Goal: Task Accomplishment & Management: Manage account settings

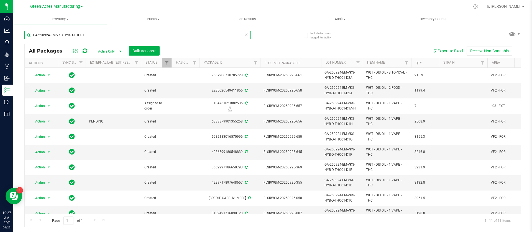
click at [129, 33] on input "GA-250924-EM-VKS-HYB-D-THC01" at bounding box center [137, 35] width 226 height 8
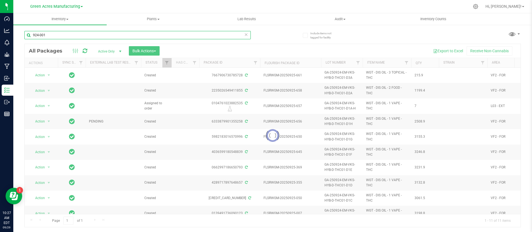
type input "924-001"
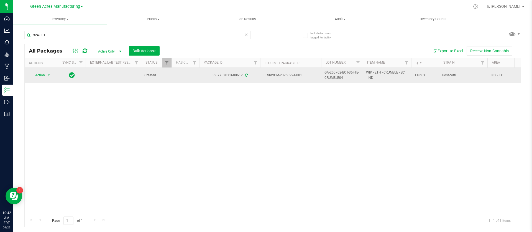
click at [338, 72] on span "GA-250702-BCT-35I-TB-CRUMBLE04" at bounding box center [341, 75] width 35 height 11
click at [338, 72] on input "GA-250702-BCT-35I-TB-CRUMBLE04" at bounding box center [341, 75] width 40 height 9
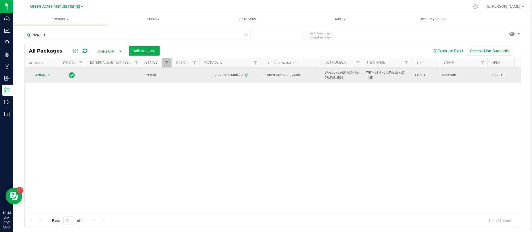
click at [309, 105] on div "Action Action Adjust qty Create package Edit attributes Global inventory Locate…" at bounding box center [273, 141] width 496 height 146
click at [367, 77] on span "WIP - ETH - CRUMBLE - BCT - IND" at bounding box center [387, 75] width 42 height 11
copy tr "WIP - ETH - CRUMBLE - BCT - IND"
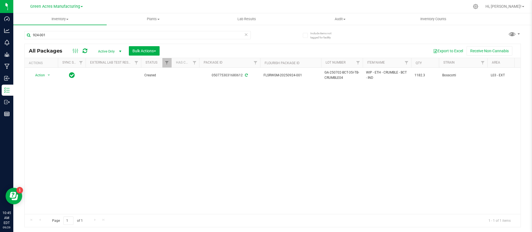
click at [306, 115] on div "Action Action Adjust qty Create package Edit attributes Global inventory Locate…" at bounding box center [273, 141] width 496 height 146
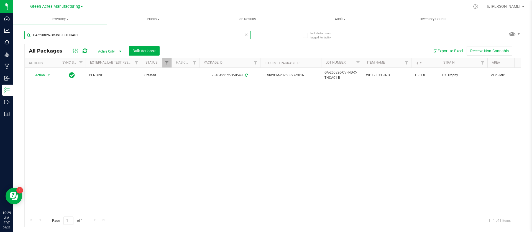
click at [95, 35] on input "GA-250826-CV-IND-C-THCA01" at bounding box center [137, 35] width 226 height 8
type input "925-006"
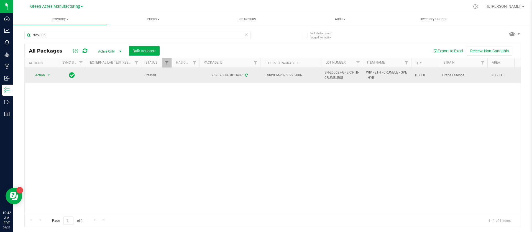
click at [332, 75] on span "SN-250627-GPE-03-TB-CRUMBLE05" at bounding box center [341, 75] width 35 height 11
click at [332, 75] on input "SN-250627-GPE-03-TB-CRUMBLE05" at bounding box center [341, 75] width 40 height 9
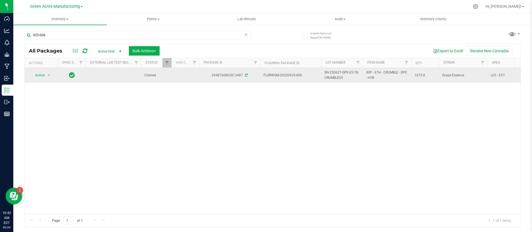
click at [354, 159] on div "Action Action Adjust qty Create package Edit attributes Global inventory Locate…" at bounding box center [273, 141] width 496 height 146
click at [374, 71] on span "WIP - ETH - CRUMBLE - GPE - HYB" at bounding box center [387, 75] width 42 height 11
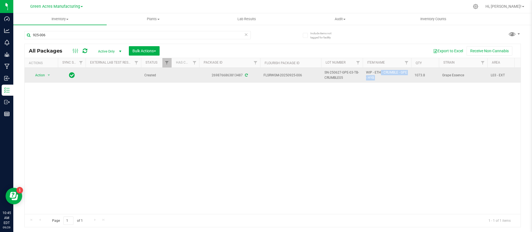
copy tr "WIP - ETH - CRUMBLE - GPE - HYB"
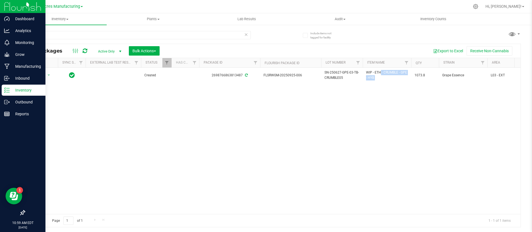
click at [22, 91] on p "Inventory" at bounding box center [26, 90] width 33 height 7
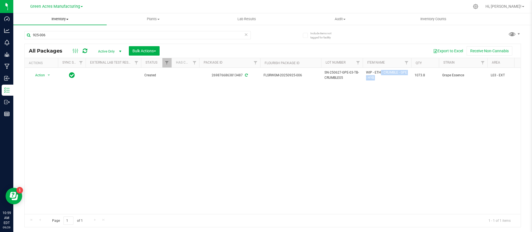
click at [60, 21] on span "Inventory" at bounding box center [59, 19] width 93 height 5
click at [36, 30] on li "All packages" at bounding box center [59, 33] width 93 height 7
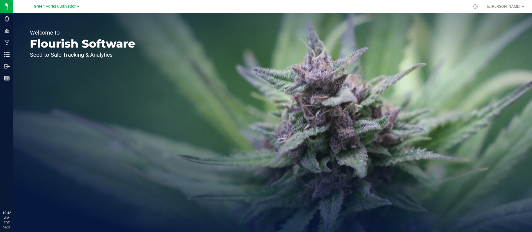
click at [64, 7] on span "Green Acres Cultivation" at bounding box center [55, 6] width 43 height 5
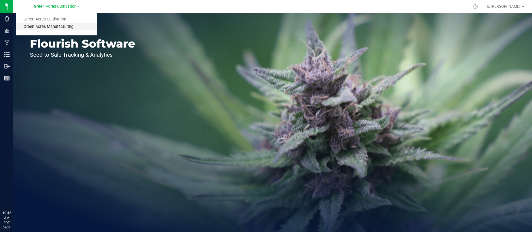
click at [54, 24] on link "Green Acres Manufacturing" at bounding box center [56, 26] width 81 height 7
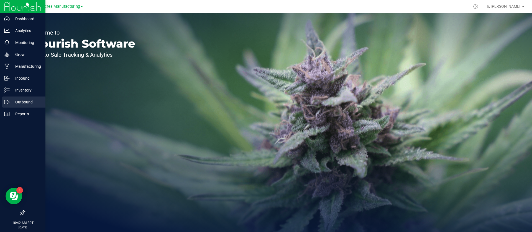
click at [19, 107] on div "Outbound" at bounding box center [24, 102] width 44 height 11
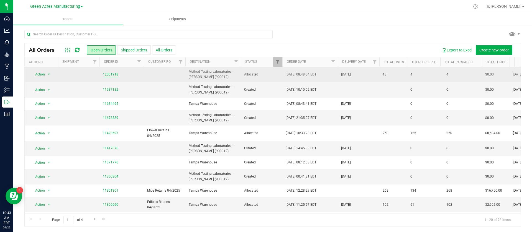
click at [110, 75] on link "12001918" at bounding box center [111, 74] width 16 height 5
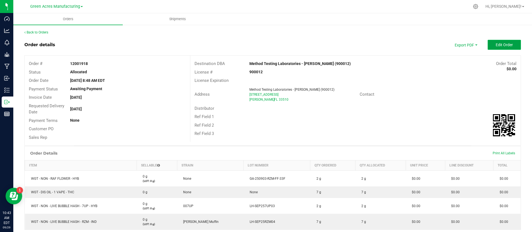
click at [495, 46] on span "Edit Order" at bounding box center [503, 45] width 17 height 4
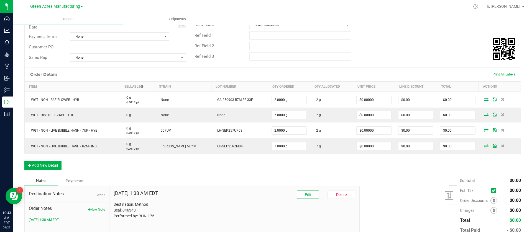
scroll to position [87, 0]
click at [38, 167] on button "Add New Detail" at bounding box center [42, 165] width 37 height 9
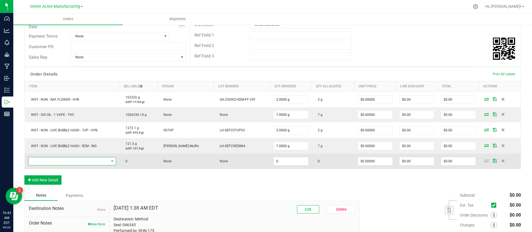
click at [80, 160] on span "NO DATA FOUND" at bounding box center [69, 162] width 80 height 8
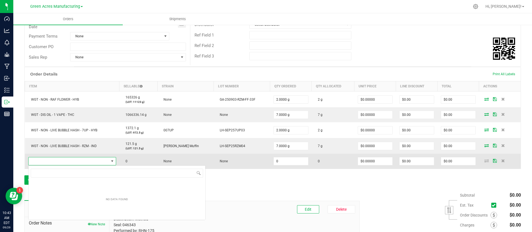
scroll to position [8, 89]
type input "WIP - ETH - CRUMBLE - BCT - IND"
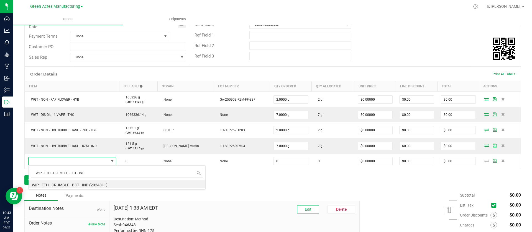
click at [83, 191] on div "Payments" at bounding box center [74, 196] width 33 height 10
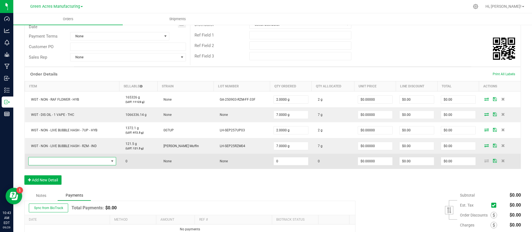
click at [85, 163] on span "NO DATA FOUND" at bounding box center [69, 162] width 80 height 8
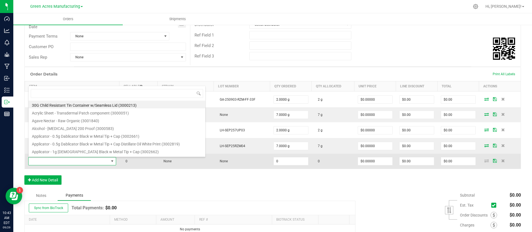
type input "WIP - ETH - CRUMBLE - BCT - IND"
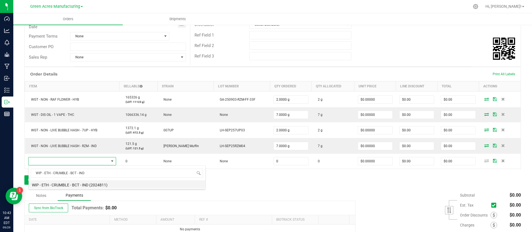
click at [84, 183] on li "WIP - ETH - CRUMBLE - BCT - IND (2024811)" at bounding box center [117, 184] width 177 height 8
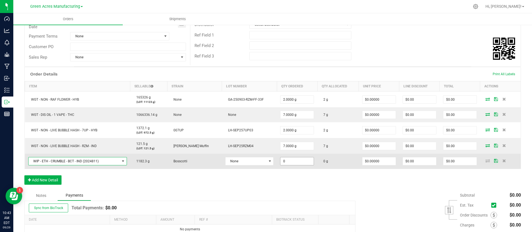
click at [280, 163] on input "0" at bounding box center [296, 162] width 33 height 8
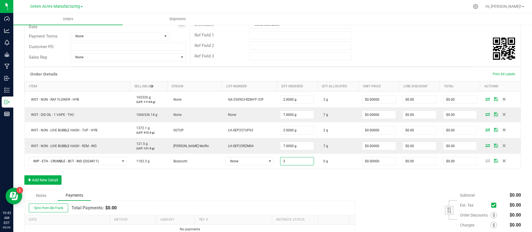
type input "3.0000 g"
click at [281, 177] on div "Order Details Print All Labels Item Sellable Strain Lot Number Qty Ordered Qty …" at bounding box center [272, 128] width 496 height 123
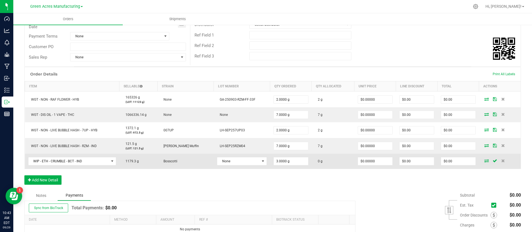
click at [484, 160] on icon at bounding box center [486, 160] width 4 height 3
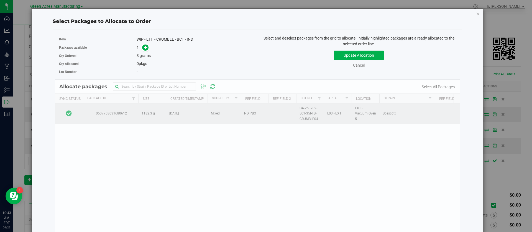
click at [82, 108] on td at bounding box center [69, 114] width 28 height 20
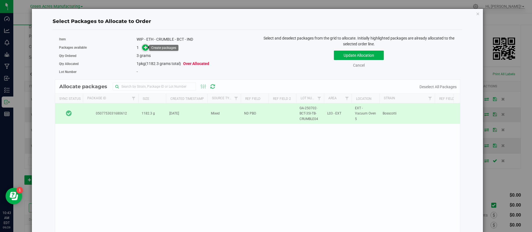
click at [147, 48] on span at bounding box center [145, 47] width 7 height 7
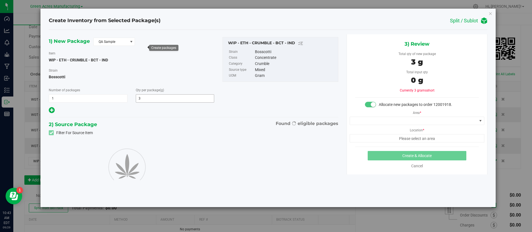
type input "3.0000"
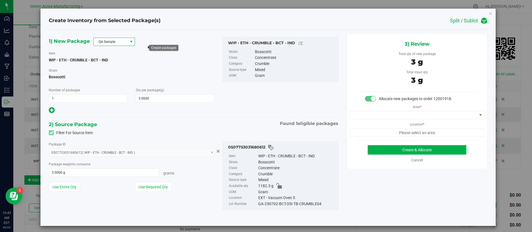
click at [131, 41] on span at bounding box center [131, 42] width 4 height 4
click at [118, 65] on li "R&D Sample" at bounding box center [113, 67] width 41 height 8
click at [153, 187] on button "Use Required Qty" at bounding box center [153, 186] width 37 height 9
click at [423, 114] on span at bounding box center [413, 115] width 127 height 8
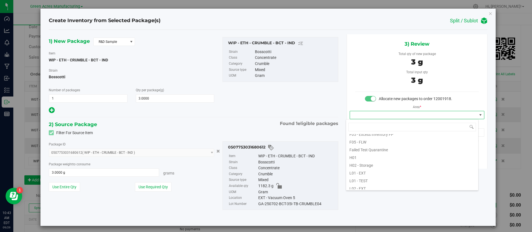
scroll to position [83, 0]
click at [381, 178] on li "L03 - EXT" at bounding box center [412, 179] width 132 height 8
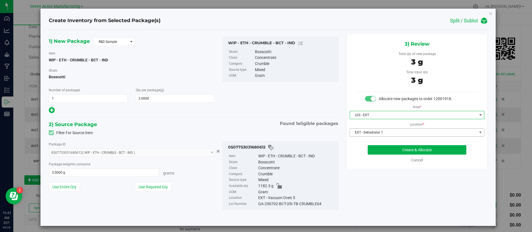
click at [365, 131] on span "EXT - Dehydrator 1" at bounding box center [413, 133] width 127 height 8
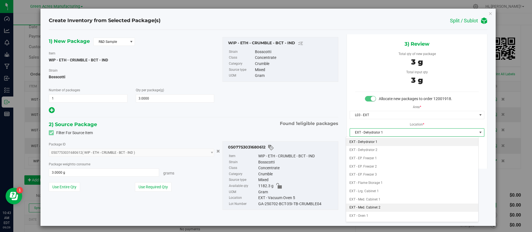
click at [378, 211] on li "EXT - Med. Cabinet 2" at bounding box center [412, 208] width 132 height 8
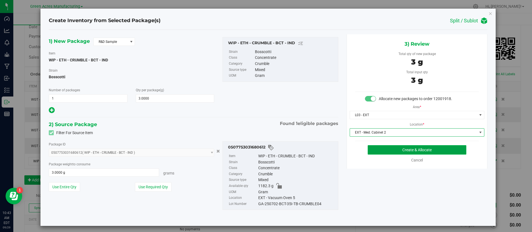
click at [379, 149] on button "Create & Allocate" at bounding box center [416, 149] width 99 height 9
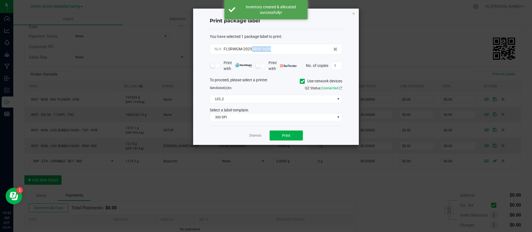
drag, startPoint x: 278, startPoint y: 48, endPoint x: 251, endPoint y: 53, distance: 27.1
click at [251, 53] on div "N/A FLSRWGM-20250929-1628" at bounding box center [276, 49] width 132 height 11
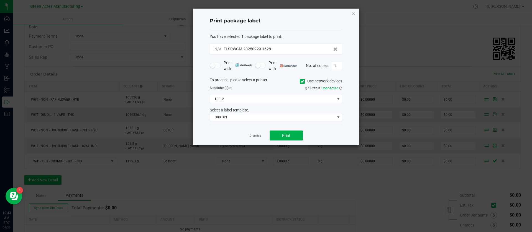
click at [252, 56] on form "You have selected 1 package label to print : N/A FLSRWGM-20250929-1628 Print wi…" at bounding box center [276, 78] width 132 height 88
drag, startPoint x: 272, startPoint y: 51, endPoint x: 224, endPoint y: 51, distance: 48.7
click at [224, 51] on div "N/A FLSRWGM-20250929-1628" at bounding box center [275, 49] width 123 height 6
copy span "FLSRWGM-20250929-1628"
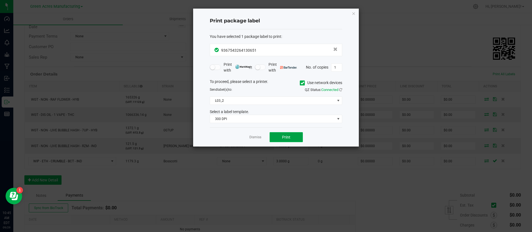
click at [277, 140] on button "Print" at bounding box center [285, 137] width 33 height 10
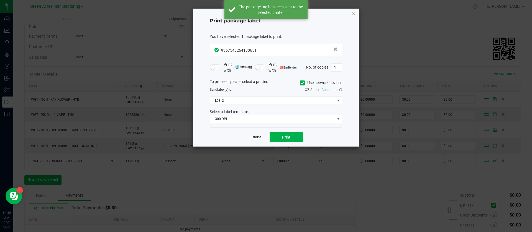
click at [257, 136] on link "Dismiss" at bounding box center [255, 137] width 12 height 5
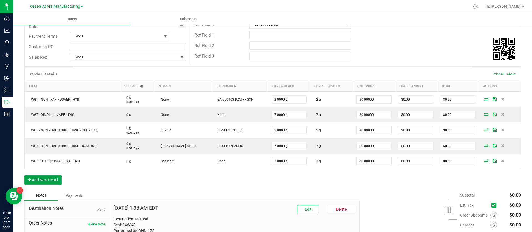
click at [52, 182] on button "Add New Detail" at bounding box center [42, 180] width 37 height 9
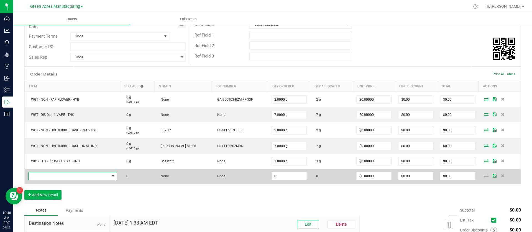
click at [50, 174] on span "NO DATA FOUND" at bounding box center [69, 176] width 81 height 8
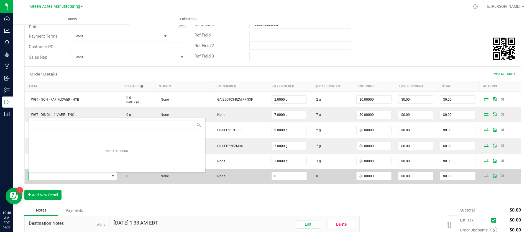
scroll to position [8, 89]
type input "WIP - ETH - CRUMBLE - GPE - HYB"
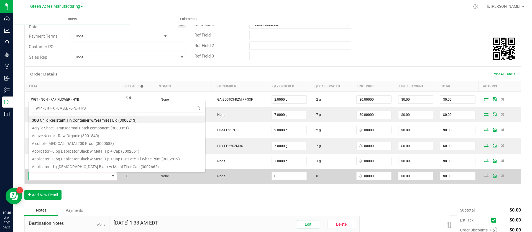
scroll to position [0, 0]
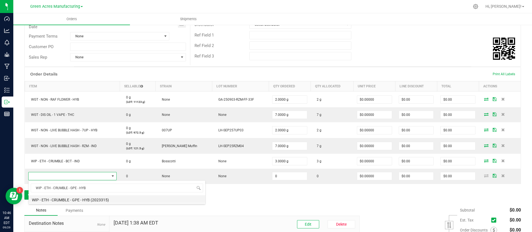
click at [67, 202] on li "WIP - ETH - CRUMBLE - GPE - HYB (2023315)" at bounding box center [117, 199] width 177 height 8
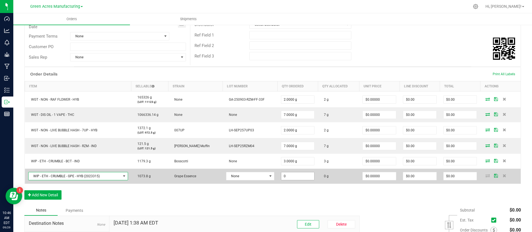
click at [281, 173] on input "0" at bounding box center [297, 176] width 33 height 8
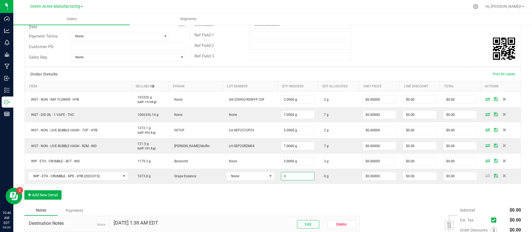
type input "3.0000 g"
click at [274, 199] on div "Order Details Print All Labels Item Sellable Strain Lot Number Qty Ordered Qty …" at bounding box center [272, 136] width 496 height 138
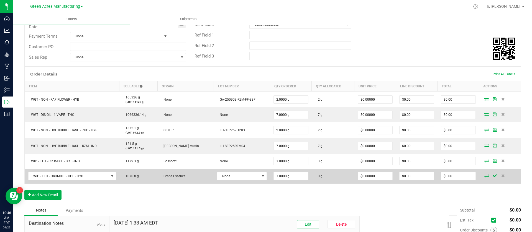
click at [484, 176] on icon at bounding box center [486, 175] width 4 height 3
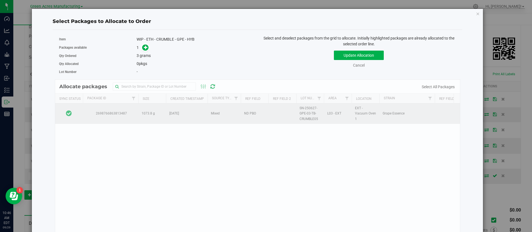
click at [78, 108] on td at bounding box center [69, 114] width 28 height 20
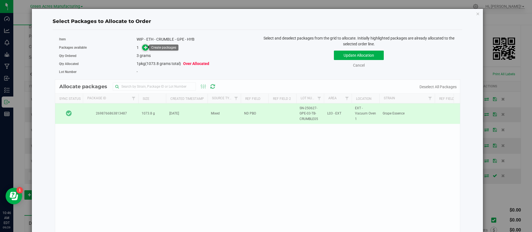
click at [142, 49] on span at bounding box center [145, 48] width 6 height 6
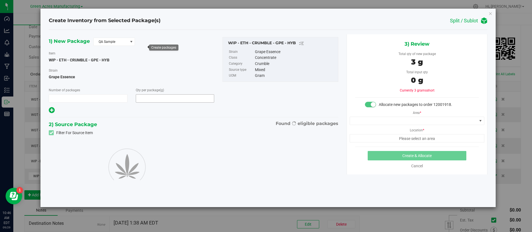
type input "1"
type input "3.0000"
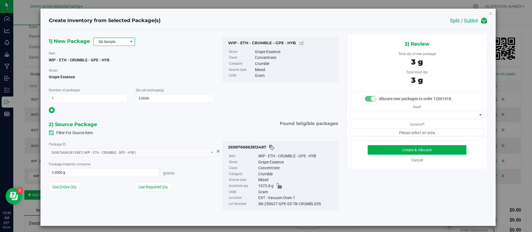
click at [129, 45] on span at bounding box center [131, 42] width 7 height 8
click at [121, 64] on li "R&D Sample" at bounding box center [113, 67] width 41 height 8
click at [375, 113] on span at bounding box center [413, 115] width 127 height 8
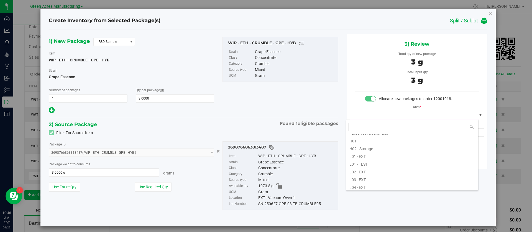
scroll to position [100, 0]
click at [361, 164] on li "L03 - EXT" at bounding box center [412, 163] width 132 height 8
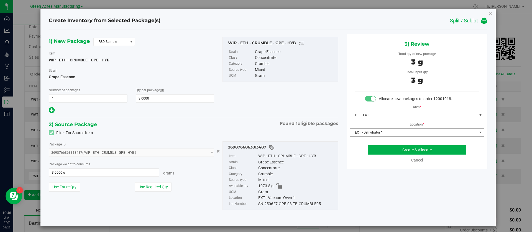
click at [354, 132] on span "EXT - Dehydrator 1" at bounding box center [413, 133] width 127 height 8
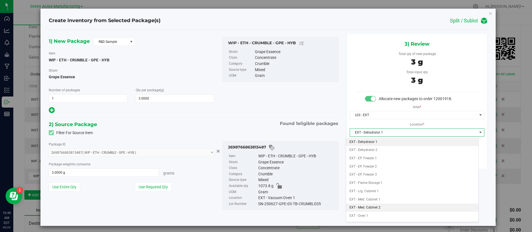
click at [368, 206] on li "EXT - Med. Cabinet 2" at bounding box center [412, 208] width 132 height 8
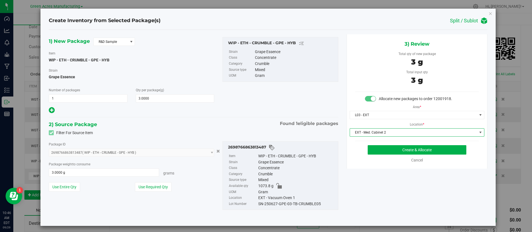
click at [368, 194] on div "1) New Package R&D Sample Item WIP - ETH - CRUMBLE - GPE - HYB [GEOGRAPHIC_DATA…" at bounding box center [268, 128] width 447 height 188
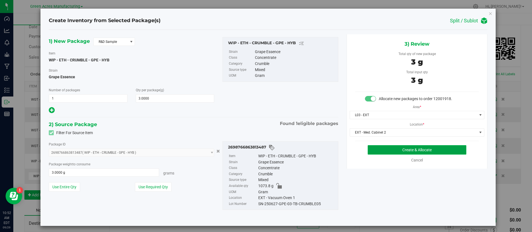
click at [378, 153] on button "Create & Allocate" at bounding box center [416, 149] width 99 height 9
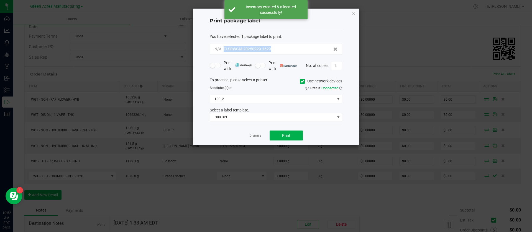
drag, startPoint x: 274, startPoint y: 50, endPoint x: 223, endPoint y: 50, distance: 50.9
click at [223, 50] on div "N/A FLSRWGM-20250929-1629" at bounding box center [275, 49] width 123 height 6
copy span "FLSRWGM-20250929-1629"
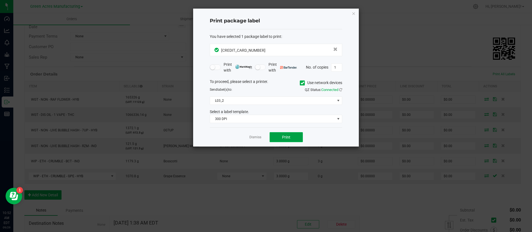
click at [274, 134] on button "Print" at bounding box center [285, 137] width 33 height 10
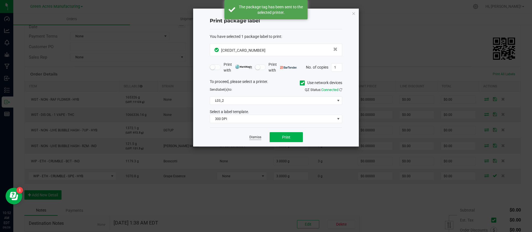
click at [253, 136] on link "Dismiss" at bounding box center [255, 137] width 12 height 5
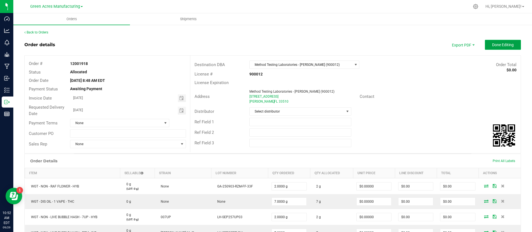
click at [500, 45] on span "Done Editing" at bounding box center [503, 45] width 22 height 4
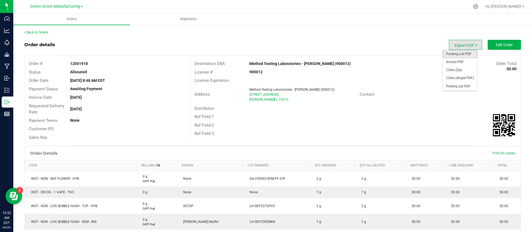
click at [459, 53] on span "Packing List PDF" at bounding box center [459, 54] width 34 height 8
